Goal: Information Seeking & Learning: Learn about a topic

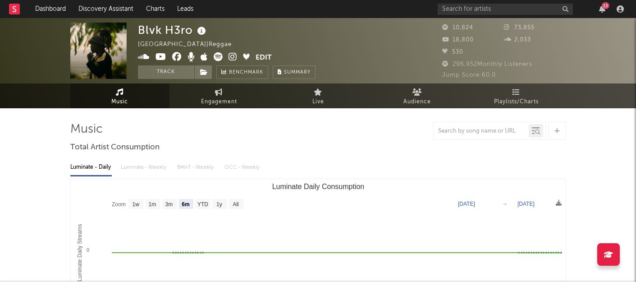
select select "6m"
click at [462, 11] on input "text" at bounding box center [504, 9] width 135 height 11
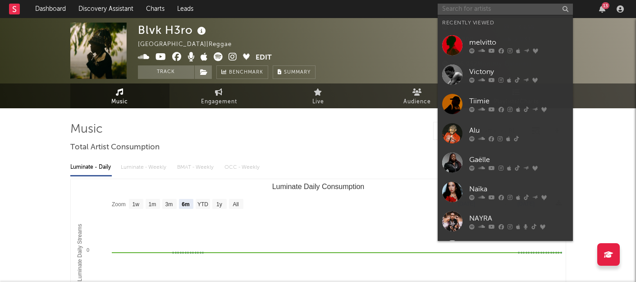
paste input "[PERSON_NAME]"
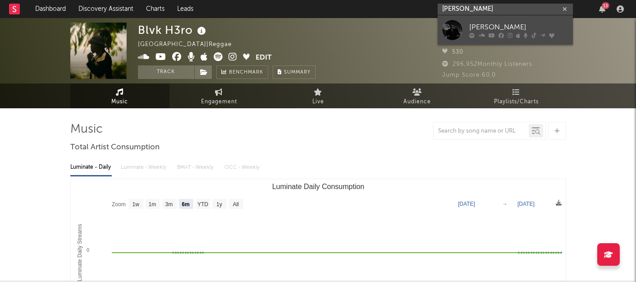
type input "[PERSON_NAME]"
click at [475, 28] on div "[PERSON_NAME]" at bounding box center [518, 27] width 99 height 11
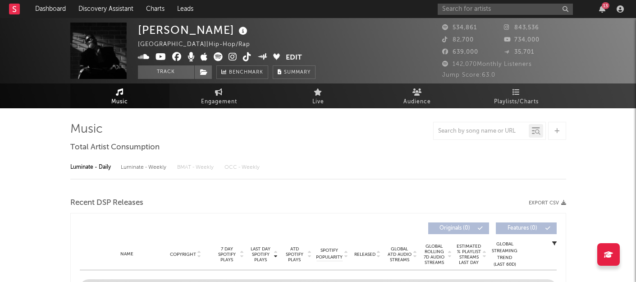
select select "6m"
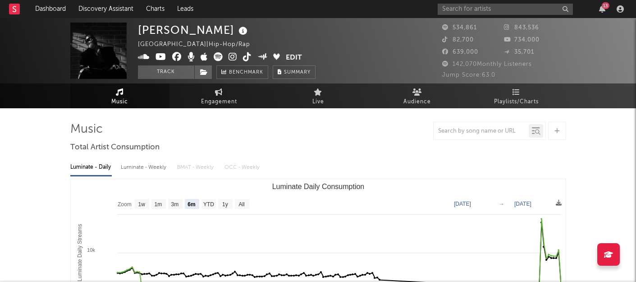
click at [228, 56] on span at bounding box center [212, 57] width 148 height 11
click at [234, 57] on icon at bounding box center [232, 56] width 9 height 9
click at [188, 73] on button "Track" at bounding box center [166, 72] width 56 height 14
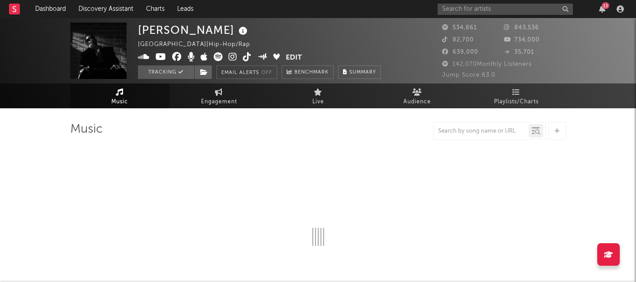
select select "6m"
